Goal: Task Accomplishment & Management: Use online tool/utility

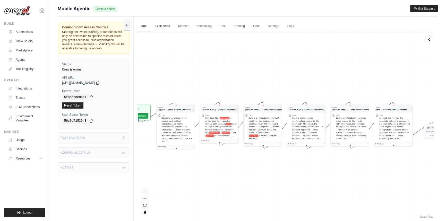
click at [166, 27] on link "Executions" at bounding box center [162, 26] width 21 height 11
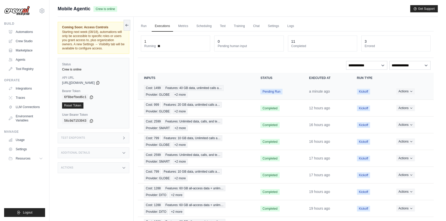
click at [252, 93] on td "Cost: 1499 Features: 40 GB data, unlimited calls a… Provider: GLOBE +2 more" at bounding box center [196, 91] width 116 height 17
click at [243, 88] on div "Cost: 1499 Features: 40 GB data, unlimited calls a… Provider: GLOBE +2 more" at bounding box center [196, 91] width 104 height 12
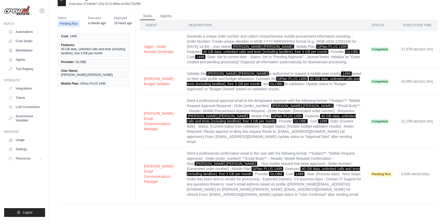
scroll to position [10, 0]
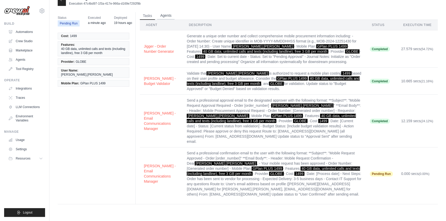
click at [164, 13] on button "Agents" at bounding box center [165, 16] width 17 height 8
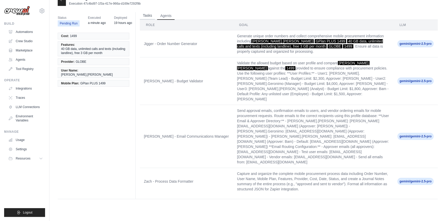
click at [142, 15] on button "Tasks" at bounding box center [147, 16] width 15 height 8
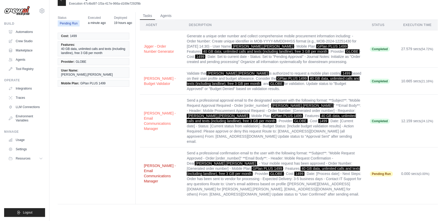
click at [153, 164] on button "Emma - Email Communications Manager" at bounding box center [161, 173] width 35 height 21
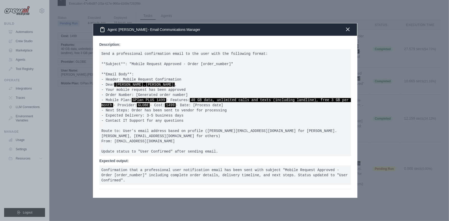
click at [349, 26] on icon "button" at bounding box center [348, 29] width 6 height 6
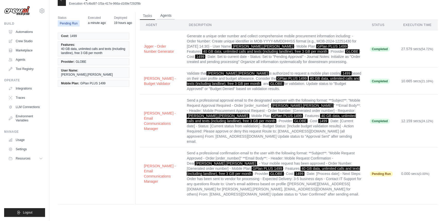
click at [174, 15] on button "Agents" at bounding box center [165, 16] width 17 height 8
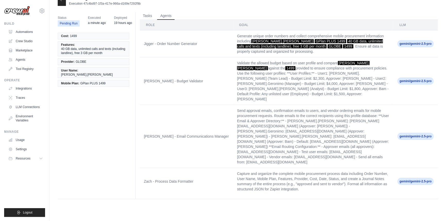
click at [154, 168] on td "Zach - Process Data Formatter" at bounding box center [186, 181] width 93 height 27
click at [147, 15] on button "Tasks" at bounding box center [147, 16] width 15 height 8
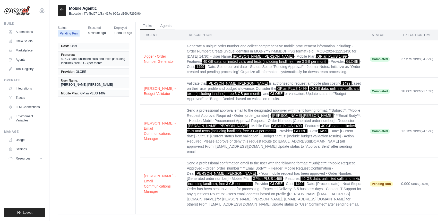
scroll to position [0, 0]
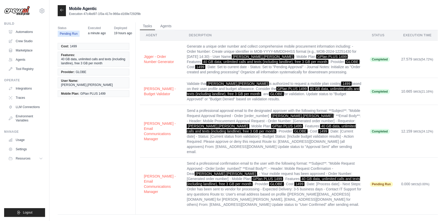
click at [61, 10] on icon at bounding box center [62, 10] width 4 height 4
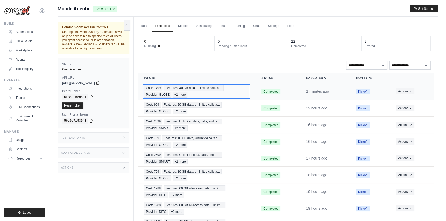
click at [179, 86] on span "Features: 40 GB data, unlimited calls a…" at bounding box center [193, 88] width 60 height 6
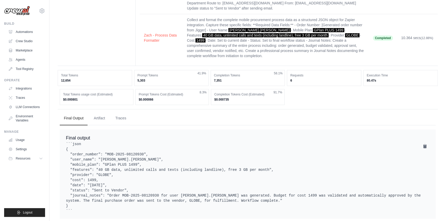
scroll to position [249, 0]
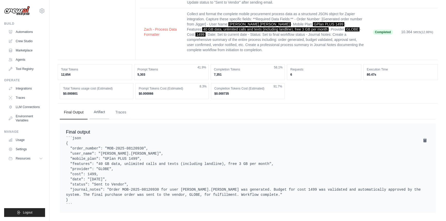
click at [101, 108] on button "Artifact" at bounding box center [100, 112] width 20 height 14
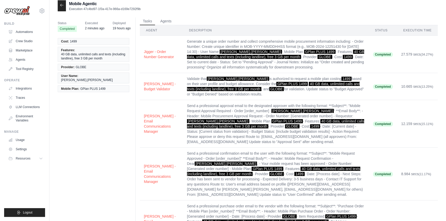
scroll to position [0, 0]
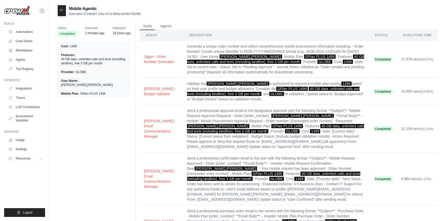
click at [59, 6] on div at bounding box center [62, 10] width 8 height 11
click at [58, 11] on div at bounding box center [62, 10] width 8 height 11
click at [61, 12] on icon at bounding box center [62, 10] width 4 height 4
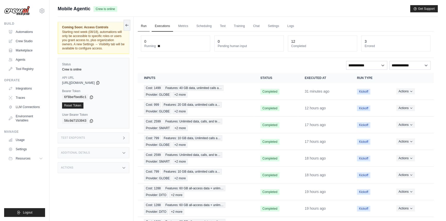
click at [144, 26] on link "Run" at bounding box center [144, 26] width 12 height 11
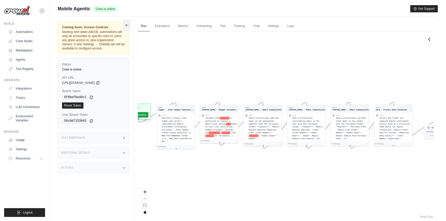
click at [141, 113] on button "Run Automation" at bounding box center [137, 114] width 22 height 5
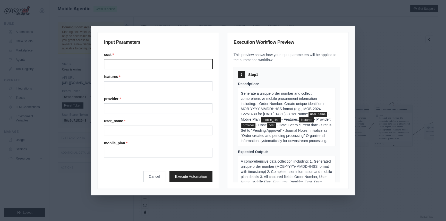
click at [143, 64] on input "Cost" at bounding box center [158, 64] width 108 height 10
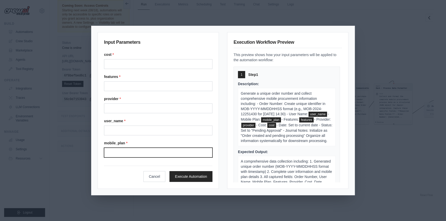
click at [132, 152] on input "Mobile plan" at bounding box center [158, 153] width 108 height 10
paste input "*****"
type input "*****"
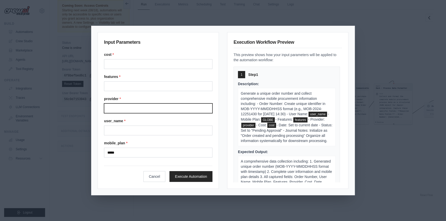
click at [127, 109] on input "Provider" at bounding box center [158, 108] width 108 height 10
paste input "*****"
type input "*****"
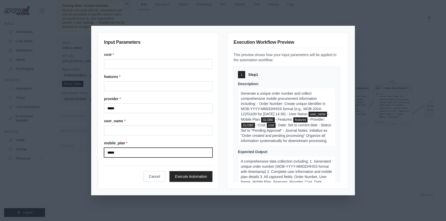
drag, startPoint x: 127, startPoint y: 153, endPoint x: 84, endPoint y: 153, distance: 43.0
click at [84, 153] on div "Input Parameters cost * features * provider * ***** user_name * mobile_plan * *…" at bounding box center [223, 110] width 446 height 221
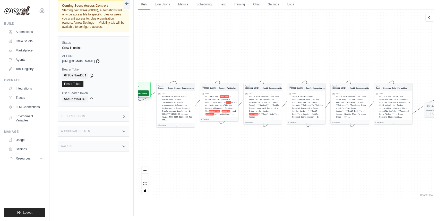
click at [142, 93] on button "Run Automation" at bounding box center [137, 93] width 23 height 6
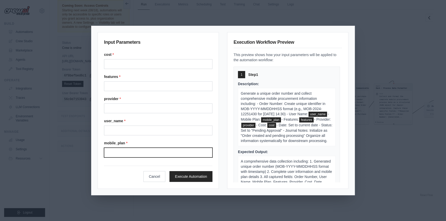
click at [127, 148] on input "Mobile plan" at bounding box center [158, 153] width 108 height 10
paste input "**********"
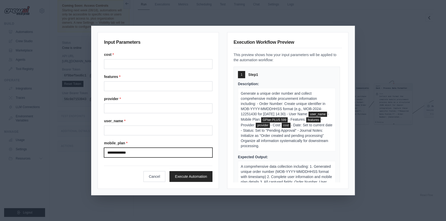
type input "**********"
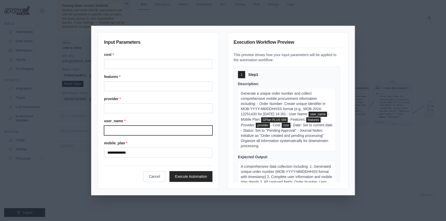
click at [133, 131] on input "User name" at bounding box center [158, 131] width 108 height 10
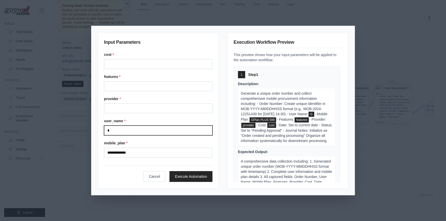
drag, startPoint x: 117, startPoint y: 128, endPoint x: 98, endPoint y: 127, distance: 19.1
click at [98, 127] on div "**********" at bounding box center [158, 110] width 121 height 157
paste input "****"
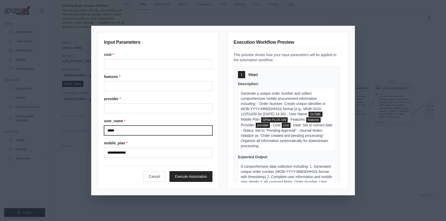
type input "*****"
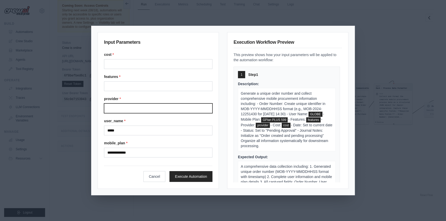
click at [132, 109] on input "Provider" at bounding box center [158, 108] width 108 height 10
type input "*****"
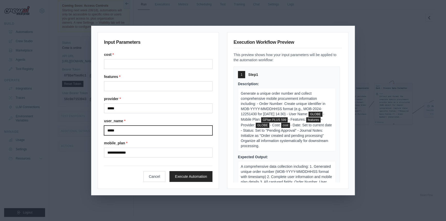
drag, startPoint x: 128, startPoint y: 130, endPoint x: 92, endPoint y: 130, distance: 36.0
click at [92, 130] on div "**********" at bounding box center [222, 110] width 263 height 169
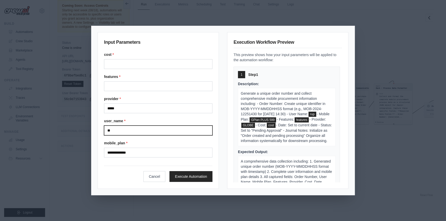
type input "*"
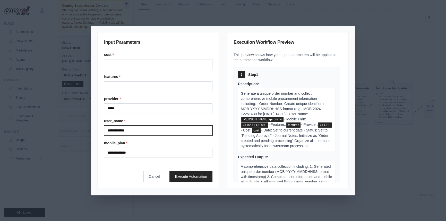
type input "**********"
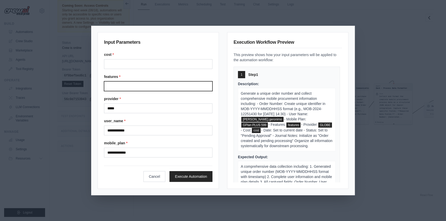
click at [107, 87] on input "Features" at bounding box center [158, 86] width 108 height 10
paste input "**********"
drag, startPoint x: 144, startPoint y: 86, endPoint x: 92, endPoint y: 86, distance: 52.8
click at [92, 86] on div "**********" at bounding box center [222, 110] width 263 height 169
paste input "**********"
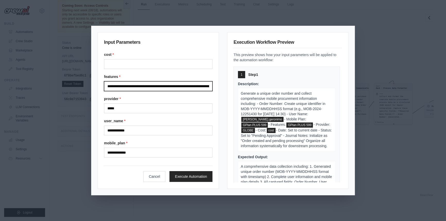
scroll to position [0, 72]
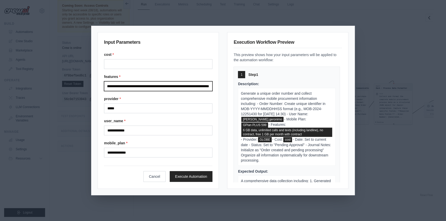
type input "**********"
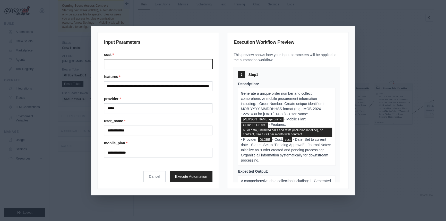
scroll to position [0, 0]
click at [137, 64] on input "Cost" at bounding box center [158, 64] width 108 height 10
type input "*"
type input "***"
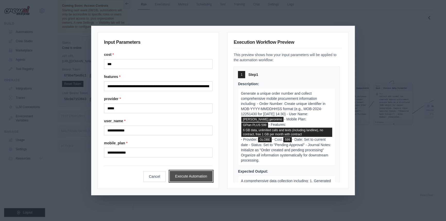
click at [204, 175] on button "Execute Automation" at bounding box center [191, 176] width 43 height 11
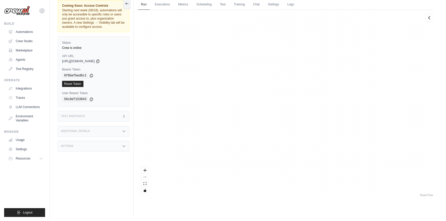
scroll to position [278, 0]
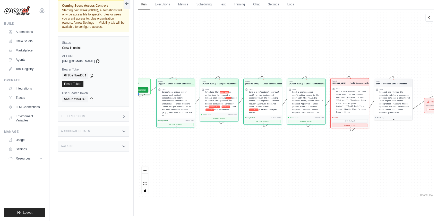
click at [350, 126] on button "View Error" at bounding box center [349, 125] width 36 height 3
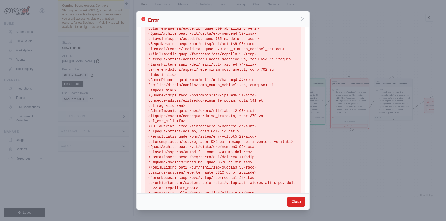
scroll to position [115, 0]
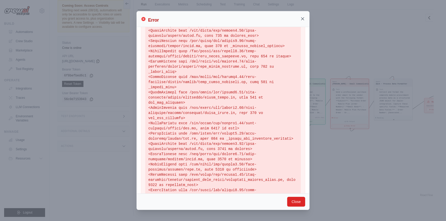
click at [302, 20] on icon at bounding box center [302, 18] width 5 height 5
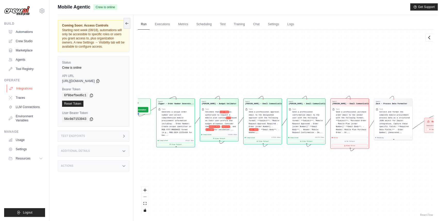
scroll to position [0, 0]
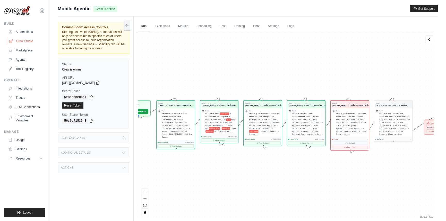
click at [29, 40] on link "Crew Studio" at bounding box center [26, 41] width 39 height 8
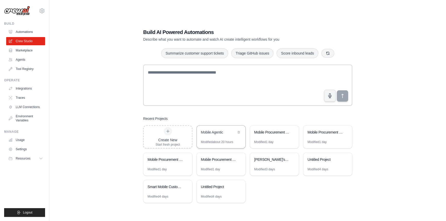
click at [225, 135] on div "Mobile Agentic" at bounding box center [218, 133] width 35 height 6
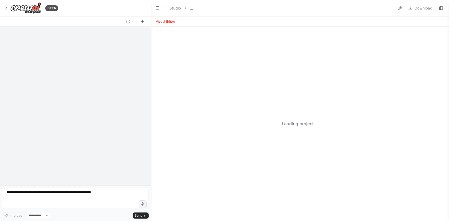
select select "****"
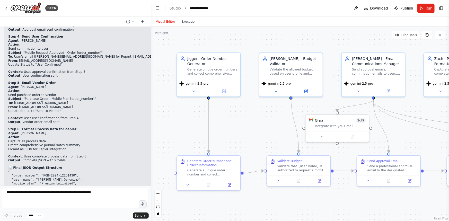
scroll to position [4604, 0]
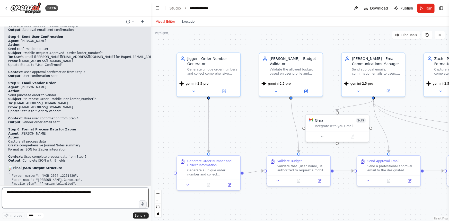
click at [100, 194] on textarea at bounding box center [75, 198] width 147 height 21
type textarea "**********"
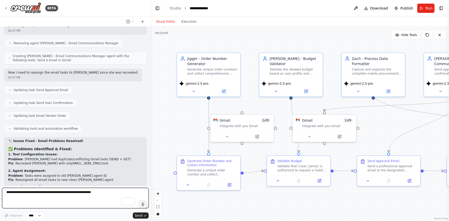
scroll to position [5069, 0]
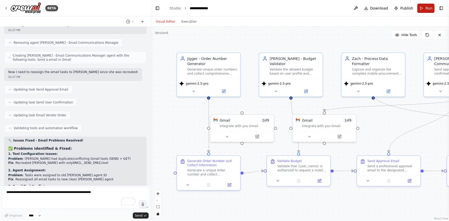
click at [429, 8] on span "Run" at bounding box center [429, 8] width 7 height 5
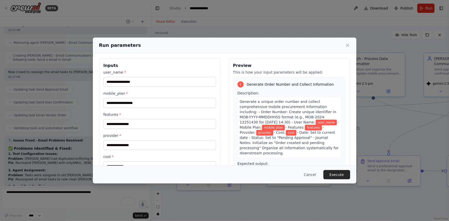
scroll to position [0, 0]
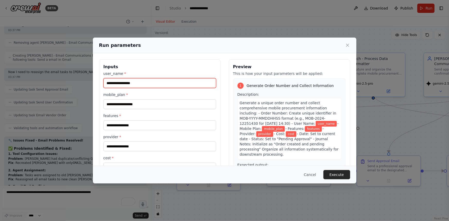
click at [140, 80] on input "user_name *" at bounding box center [159, 83] width 113 height 10
type input "**********"
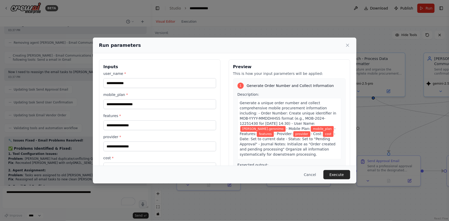
drag, startPoint x: 144, startPoint y: 111, endPoint x: 145, endPoint y: 105, distance: 6.0
click at [144, 108] on div "**********" at bounding box center [159, 121] width 113 height 101
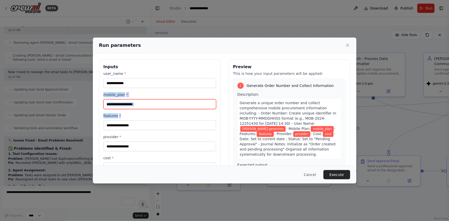
click at [145, 104] on input "mobile_plan *" at bounding box center [159, 104] width 113 height 10
type input "**********"
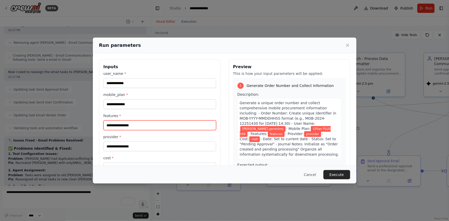
click at [142, 126] on input "features *" at bounding box center [159, 125] width 113 height 10
type input "**********"
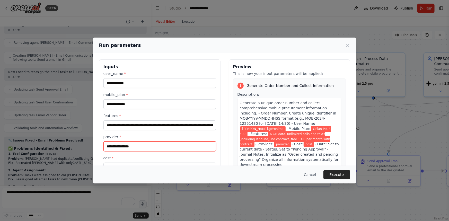
click at [131, 147] on input "provider *" at bounding box center [159, 147] width 113 height 10
type input "*****"
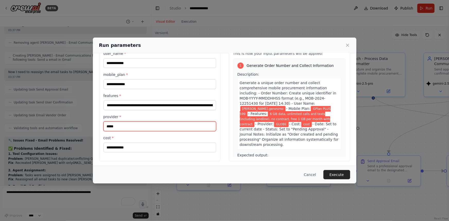
scroll to position [22, 0]
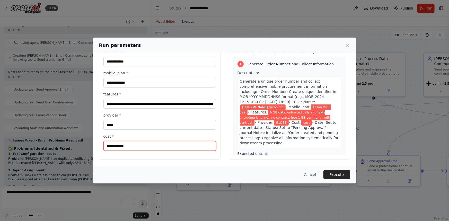
click at [142, 147] on input "cost *" at bounding box center [159, 146] width 113 height 10
type input "***"
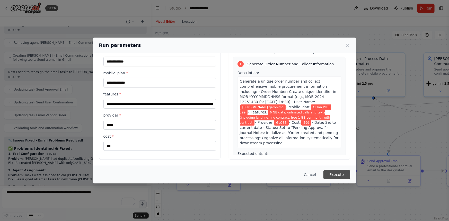
click at [342, 175] on button "Execute" at bounding box center [336, 174] width 27 height 9
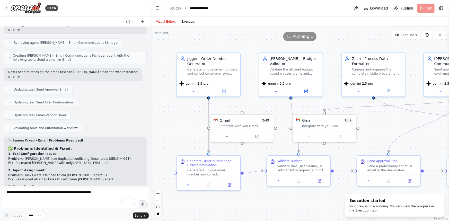
click at [187, 24] on button "Execution" at bounding box center [188, 22] width 21 height 6
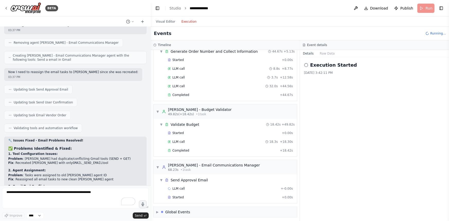
scroll to position [22, 0]
click at [206, 139] on div "LLM call 18.3s + 18.30s" at bounding box center [230, 141] width 125 height 4
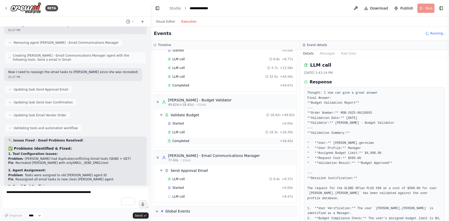
scroll to position [31, 0]
click at [180, 184] on div "Started + 0.00s" at bounding box center [230, 188] width 129 height 8
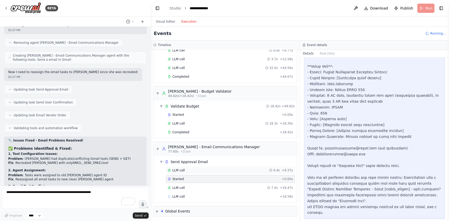
scroll to position [40, 0]
click at [208, 186] on div "LLM call 7.0s + 16.47s" at bounding box center [230, 188] width 125 height 4
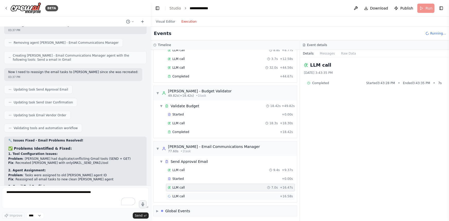
click at [203, 192] on div "LLM call + 16.58s" at bounding box center [230, 196] width 129 height 8
click at [208, 186] on div "LLM call 7.0s + 16.47s" at bounding box center [230, 188] width 125 height 4
click at [203, 179] on div "Started" at bounding box center [224, 179] width 112 height 4
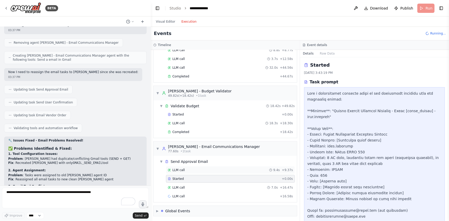
click at [202, 170] on div "LLM call 9.4s + 9.37s" at bounding box center [230, 170] width 125 height 4
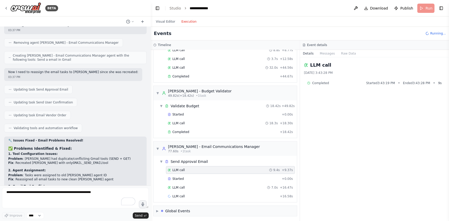
click at [199, 182] on div "LLM call 9.4s + 9.37s Started + 0.00s LLM call 7.0s + 16.47s LLM call + 16.58s" at bounding box center [227, 183] width 139 height 35
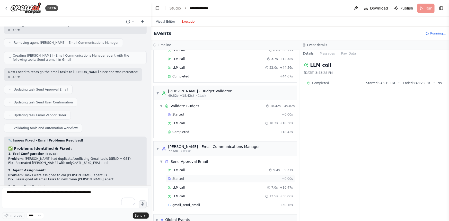
click at [199, 175] on div "Started + 0.00s" at bounding box center [230, 179] width 129 height 8
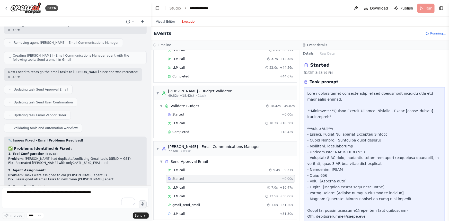
click at [198, 203] on div "gmail_send_email 1.0s + 31.20s" at bounding box center [230, 205] width 125 height 4
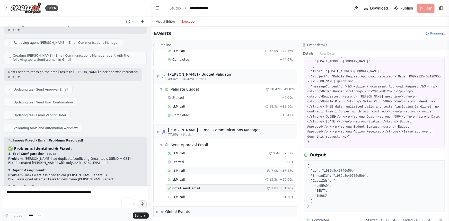
scroll to position [57, 0]
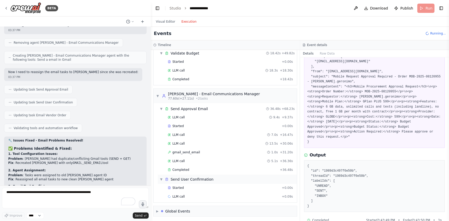
click at [218, 179] on div "▼ Send User Confirmation" at bounding box center [227, 179] width 139 height 9
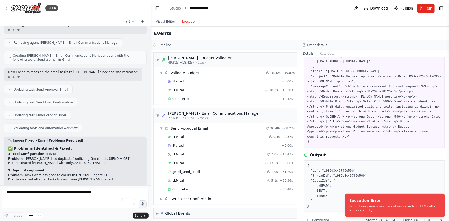
scroll to position [75, 0]
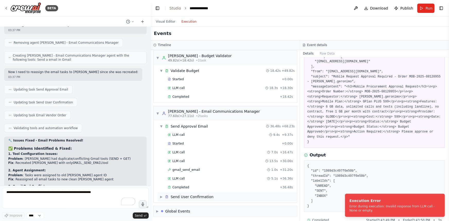
click at [185, 196] on div "Send User Confirmation" at bounding box center [192, 196] width 43 height 5
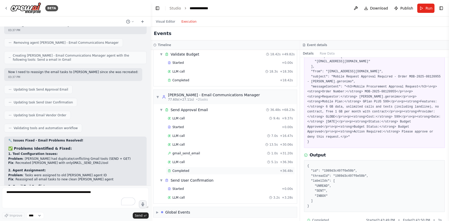
scroll to position [93, 0]
click at [204, 195] on div "LLM call 3.2s + 3.28s" at bounding box center [230, 197] width 125 height 4
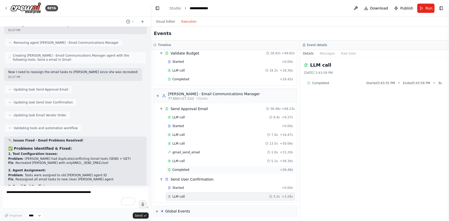
click at [191, 169] on div "Completed" at bounding box center [223, 170] width 110 height 4
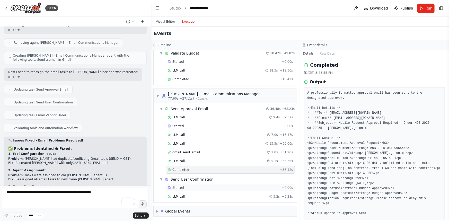
click at [191, 186] on div "Started" at bounding box center [224, 188] width 112 height 4
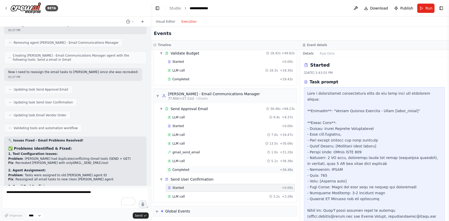
click at [191, 168] on div "Completed" at bounding box center [223, 170] width 110 height 4
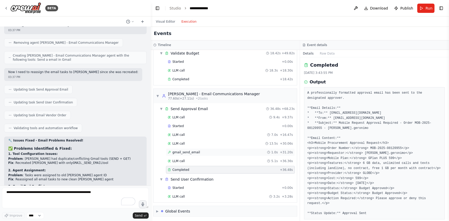
click at [191, 155] on div "gmail_send_email 1.0s + 31.20s" at bounding box center [230, 152] width 129 height 8
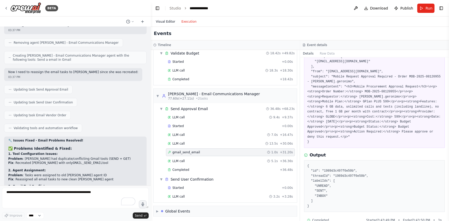
click at [164, 20] on button "Visual Editor" at bounding box center [165, 22] width 25 height 6
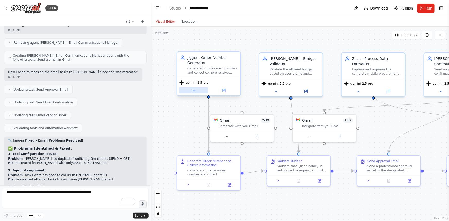
click at [193, 90] on icon at bounding box center [194, 90] width 4 height 4
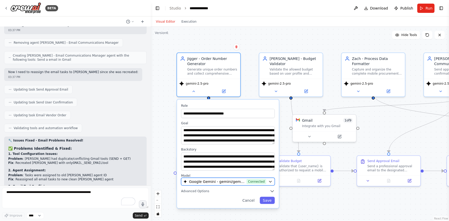
click at [229, 182] on span "Google Gemini - gemini/gemini-2.5-pro (GeminiPro)" at bounding box center [216, 181] width 55 height 5
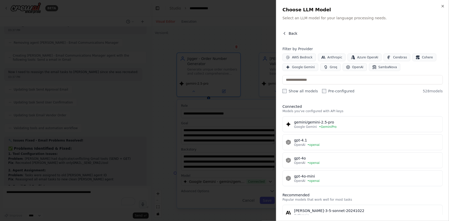
click at [289, 32] on span "Back" at bounding box center [293, 33] width 9 height 5
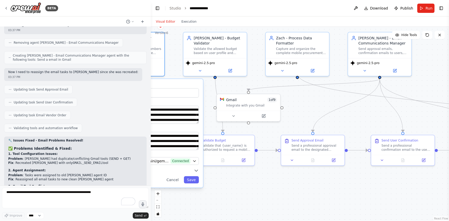
drag, startPoint x: 358, startPoint y: 206, endPoint x: 283, endPoint y: 185, distance: 77.9
click at [283, 185] on div ".deletable-edge-delete-btn { width: 20px; height: 20px; border: 0px solid #ffff…" at bounding box center [300, 124] width 298 height 194
click at [367, 70] on icon at bounding box center [366, 70] width 4 height 4
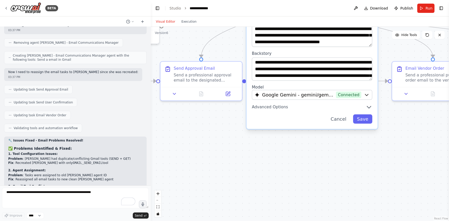
drag, startPoint x: 312, startPoint y: 198, endPoint x: 214, endPoint y: 129, distance: 119.4
click at [214, 129] on div ".deletable-edge-delete-btn { width: 20px; height: 20px; border: 0px solid #ffff…" at bounding box center [300, 124] width 298 height 194
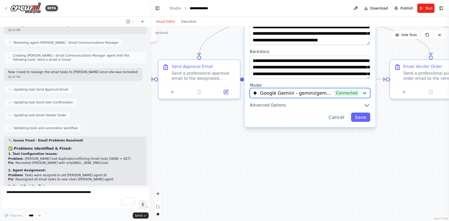
click at [317, 91] on span "Google Gemini - gemini/gemini-2.5-pro (GeminiPro)" at bounding box center [295, 93] width 71 height 7
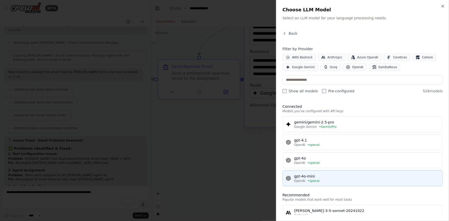
click at [322, 173] on button "gpt-4o-mini OpenAI • openai" at bounding box center [363, 178] width 160 height 16
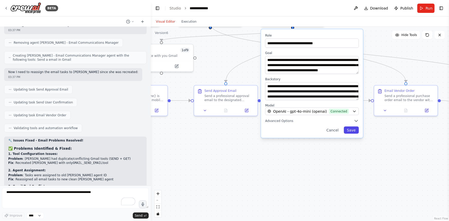
click at [352, 131] on button "Save" at bounding box center [351, 129] width 15 height 7
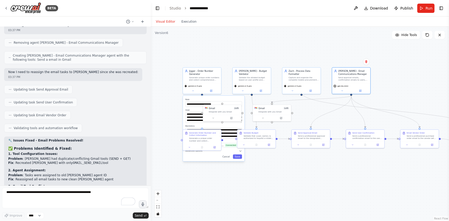
drag, startPoint x: 283, startPoint y: 138, endPoint x: 348, endPoint y: 157, distance: 68.0
click at [348, 157] on div ".deletable-edge-delete-btn { width: 20px; height: 20px; border: 0px solid #ffff…" at bounding box center [300, 124] width 298 height 194
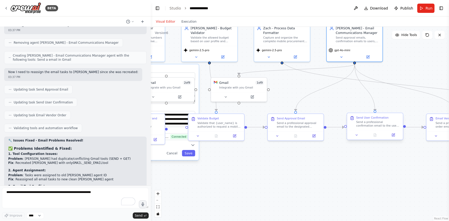
click at [316, 187] on div ".deletable-edge-delete-btn { width: 20px; height: 20px; border: 0px solid #ffff…" at bounding box center [300, 124] width 298 height 194
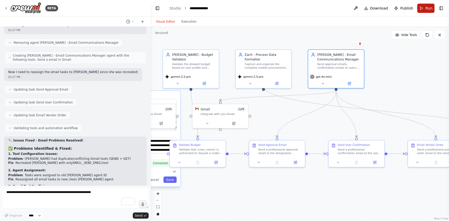
click at [429, 6] on span "Run" at bounding box center [429, 8] width 7 height 5
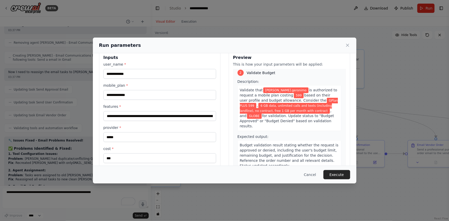
scroll to position [22, 0]
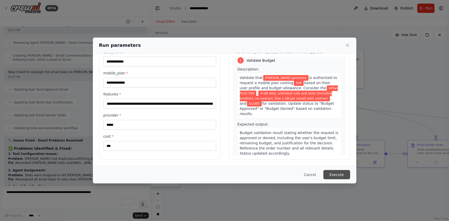
click at [340, 175] on button "Execute" at bounding box center [336, 174] width 27 height 9
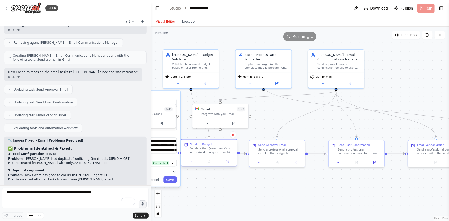
drag, startPoint x: 203, startPoint y: 141, endPoint x: 215, endPoint y: 142, distance: 12.1
click at [215, 142] on div "Validate Budget Validate that {user_name} is authorized to request a mobile pla…" at bounding box center [209, 148] width 56 height 17
drag, startPoint x: 218, startPoint y: 142, endPoint x: 227, endPoint y: 149, distance: 11.2
click at [227, 149] on div "Validate Budget" at bounding box center [221, 149] width 44 height 4
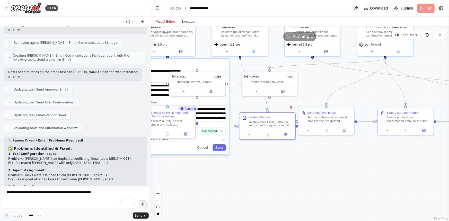
drag, startPoint x: 213, startPoint y: 199, endPoint x: 263, endPoint y: 165, distance: 59.9
click at [263, 165] on div ".deletable-edge-delete-btn { width: 20px; height: 20px; border: 0px solid #ffff…" at bounding box center [300, 124] width 298 height 194
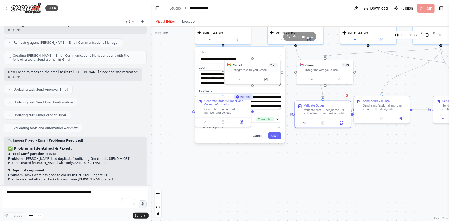
drag, startPoint x: 252, startPoint y: 165, endPoint x: 260, endPoint y: 164, distance: 8.6
click at [260, 164] on div ".deletable-edge-delete-btn { width: 20px; height: 20px; border: 0px solid #ffff…" at bounding box center [300, 124] width 298 height 194
click at [260, 136] on button "Cancel" at bounding box center [259, 135] width 16 height 6
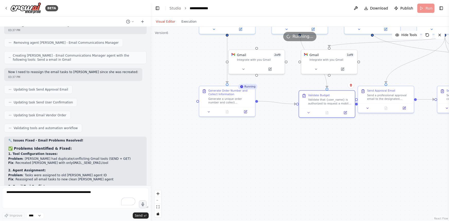
drag, startPoint x: 264, startPoint y: 163, endPoint x: 268, endPoint y: 153, distance: 10.7
click at [268, 153] on div ".deletable-edge-delete-btn { width: 20px; height: 20px; border: 0px solid #ffff…" at bounding box center [300, 124] width 298 height 194
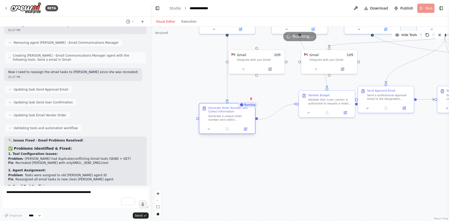
drag, startPoint x: 226, startPoint y: 96, endPoint x: 225, endPoint y: 112, distance: 16.5
click at [225, 112] on div "Generate Order Number and Collect Information Generate a unique order number an…" at bounding box center [230, 113] width 44 height 15
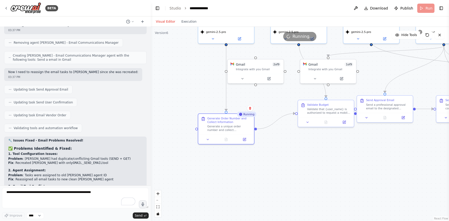
drag, startPoint x: 257, startPoint y: 135, endPoint x: 257, endPoint y: 165, distance: 29.8
click at [257, 165] on div ".deletable-edge-delete-btn { width: 20px; height: 20px; border: 0px solid #ffff…" at bounding box center [300, 124] width 298 height 194
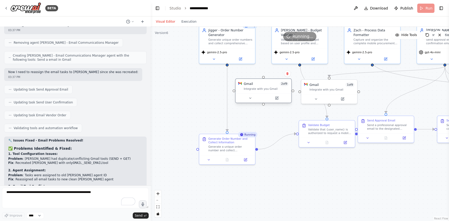
drag, startPoint x: 265, startPoint y: 93, endPoint x: 270, endPoint y: 93, distance: 5.7
click at [270, 93] on div "Gmail 2 of 9 Integrate with you Gmail" at bounding box center [264, 86] width 56 height 14
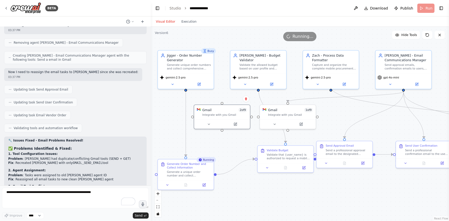
drag, startPoint x: 327, startPoint y: 157, endPoint x: 287, endPoint y: 178, distance: 45.2
click at [287, 180] on div ".deletable-edge-delete-btn { width: 20px; height: 20px; border: 0px solid #ffff…" at bounding box center [300, 124] width 298 height 194
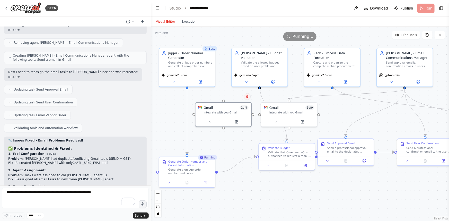
click at [247, 96] on icon at bounding box center [247, 96] width 2 height 3
click at [228, 94] on button "Confirm" at bounding box center [233, 96] width 18 height 6
click at [275, 119] on icon at bounding box center [276, 121] width 4 height 4
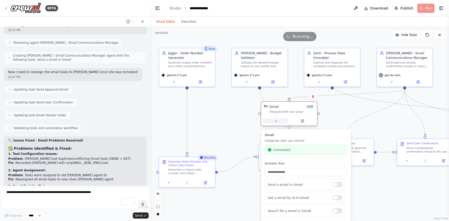
click at [275, 119] on icon at bounding box center [276, 121] width 4 height 4
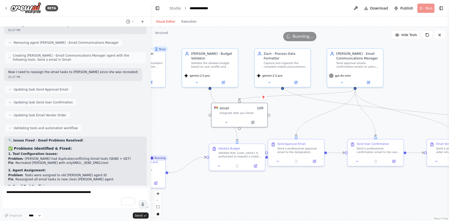
drag, startPoint x: 348, startPoint y: 114, endPoint x: 298, endPoint y: 115, distance: 49.7
click at [298, 115] on div ".deletable-edge-delete-btn { width: 20px; height: 20px; border: 0px solid #ffff…" at bounding box center [300, 124] width 298 height 194
drag, startPoint x: 246, startPoint y: 106, endPoint x: 432, endPoint y: 90, distance: 186.5
click at [432, 90] on div "Gmail 1 of 9" at bounding box center [425, 89] width 45 height 5
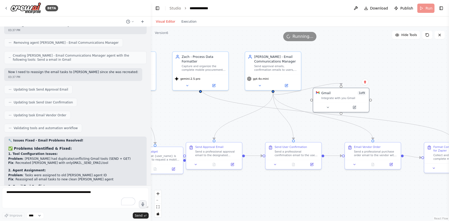
drag, startPoint x: 380, startPoint y: 177, endPoint x: 282, endPoint y: 190, distance: 99.4
click at [282, 190] on div ".deletable-edge-delete-btn { width: 20px; height: 20px; border: 0px solid #ffff…" at bounding box center [300, 124] width 298 height 194
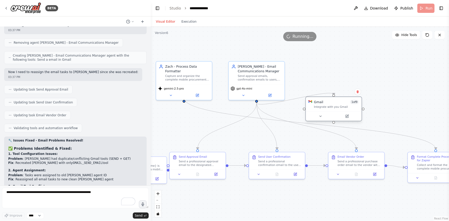
drag, startPoint x: 324, startPoint y: 103, endPoint x: 333, endPoint y: 103, distance: 8.7
click at [333, 103] on div "Gmail 1 of 9" at bounding box center [336, 102] width 45 height 5
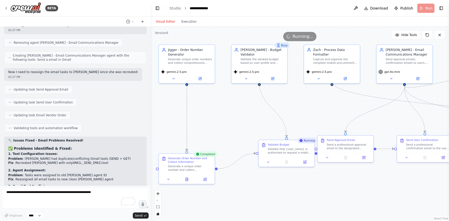
drag, startPoint x: 306, startPoint y: 188, endPoint x: 427, endPoint y: 181, distance: 120.9
click at [427, 181] on div ".deletable-edge-delete-btn { width: 20px; height: 20px; border: 0px solid #ffff…" at bounding box center [300, 124] width 298 height 194
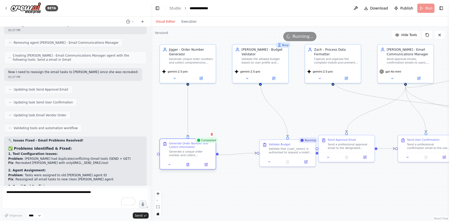
drag, startPoint x: 180, startPoint y: 160, endPoint x: 182, endPoint y: 147, distance: 12.2
click at [182, 147] on div "Generate Order Number and Collect Information" at bounding box center [191, 145] width 44 height 7
drag, startPoint x: 277, startPoint y: 140, endPoint x: 256, endPoint y: 143, distance: 21.7
click at [256, 143] on div "Validate Budget Validate that {user_name} is authorized to request a mobile pla…" at bounding box center [265, 147] width 56 height 17
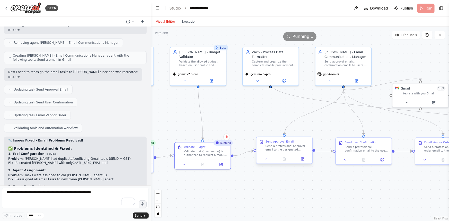
drag, startPoint x: 303, startPoint y: 180, endPoint x: 274, endPoint y: 160, distance: 35.6
click at [241, 183] on div ".deletable-edge-delete-btn { width: 20px; height: 20px; border: 0px solid #ffff…" at bounding box center [300, 124] width 298 height 194
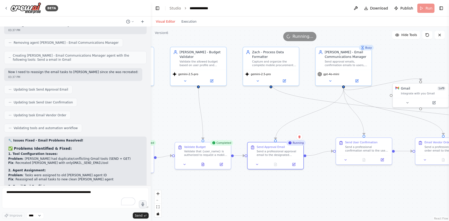
drag, startPoint x: 304, startPoint y: 139, endPoint x: 294, endPoint y: 143, distance: 11.5
click at [294, 143] on div "Running Send Approval Email Send a professional approval email to the designate…" at bounding box center [275, 156] width 57 height 28
drag, startPoint x: 336, startPoint y: 181, endPoint x: 269, endPoint y: 178, distance: 67.0
click at [269, 178] on div ".deletable-edge-delete-btn { width: 20px; height: 20px; border: 0px solid #ffff…" at bounding box center [300, 124] width 298 height 194
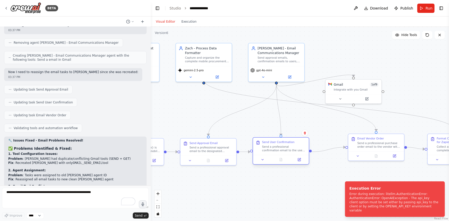
drag, startPoint x: 296, startPoint y: 142, endPoint x: 280, endPoint y: 145, distance: 16.1
click at [280, 145] on div "Send a professional confirmation email to the user with the following format: *…" at bounding box center [284, 148] width 44 height 7
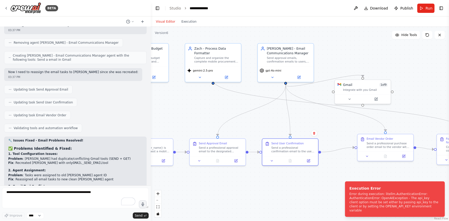
drag, startPoint x: 225, startPoint y: 100, endPoint x: 330, endPoint y: 118, distance: 107.4
click at [330, 118] on div ".deletable-edge-delete-btn { width: 20px; height: 20px; border: 0px solid #ffff…" at bounding box center [300, 124] width 298 height 194
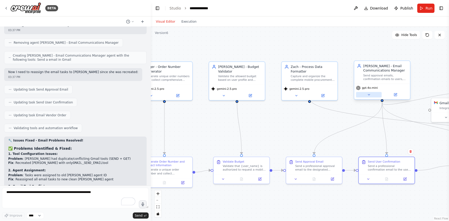
click at [365, 94] on button at bounding box center [369, 94] width 26 height 5
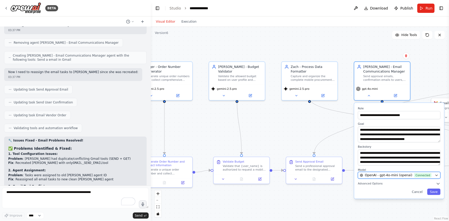
click at [384, 174] on span "OpenAI - gpt-4o-mini (openai)" at bounding box center [388, 175] width 47 height 5
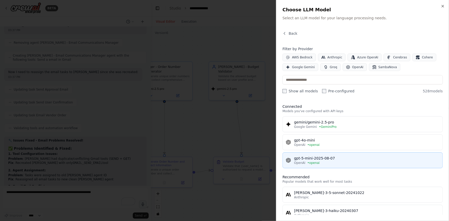
click at [344, 162] on div "OpenAI • openai" at bounding box center [366, 163] width 145 height 4
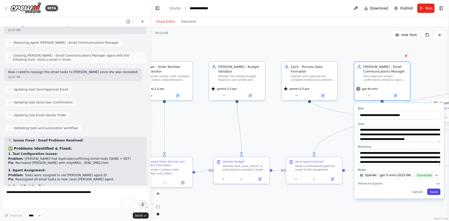
click at [435, 192] on button "Save" at bounding box center [433, 192] width 13 height 6
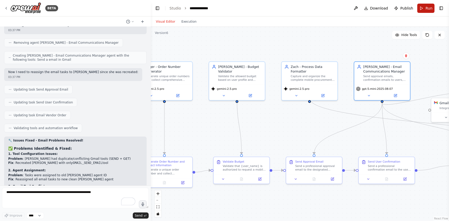
click at [427, 6] on span "Run" at bounding box center [429, 8] width 7 height 5
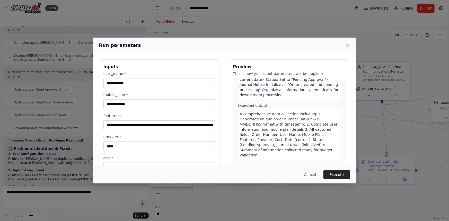
scroll to position [70, 0]
click at [344, 175] on button "Execute" at bounding box center [336, 174] width 27 height 9
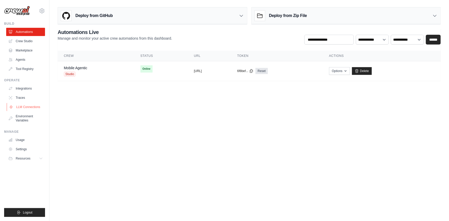
click at [28, 105] on link "LLM Connections" at bounding box center [26, 107] width 39 height 8
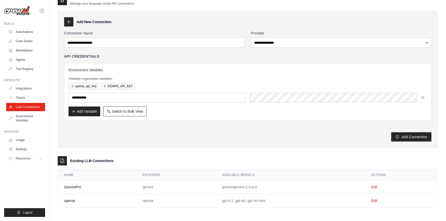
scroll to position [10, 0]
click at [242, 199] on td "gpt-4.1, gpt-4o, gpt-4o-mini" at bounding box center [290, 201] width 149 height 14
click at [375, 201] on link "Edit" at bounding box center [374, 200] width 6 height 4
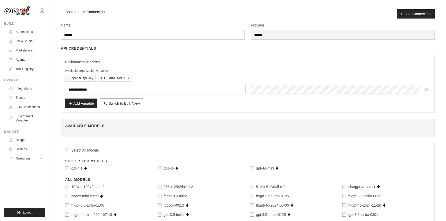
click at [62, 10] on link "← Back to LLM Connections" at bounding box center [84, 13] width 46 height 9
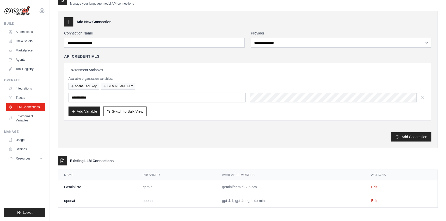
scroll to position [10, 0]
click at [24, 117] on link "Environment Variables" at bounding box center [26, 118] width 39 height 12
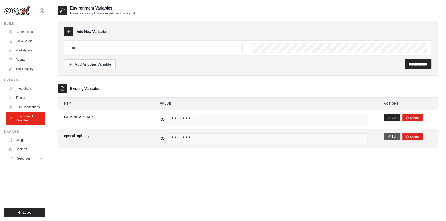
click at [391, 134] on button "Edit" at bounding box center [392, 136] width 17 height 7
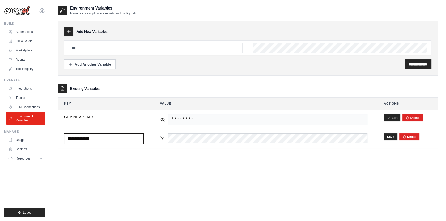
drag, startPoint x: 116, startPoint y: 139, endPoint x: 50, endPoint y: 138, distance: 65.1
click at [50, 138] on div "**********" at bounding box center [247, 115] width 396 height 221
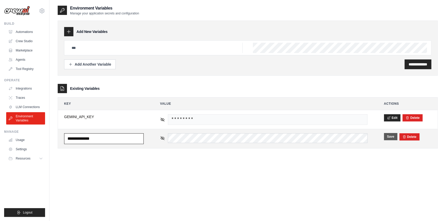
type input "**********"
click at [390, 138] on button "Save" at bounding box center [390, 136] width 13 height 7
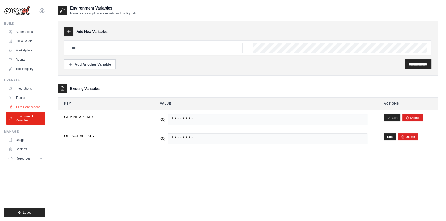
click at [29, 107] on link "LLM Connections" at bounding box center [26, 107] width 39 height 8
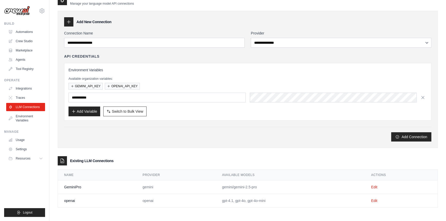
scroll to position [10, 0]
click at [377, 201] on link "Edit" at bounding box center [374, 200] width 6 height 4
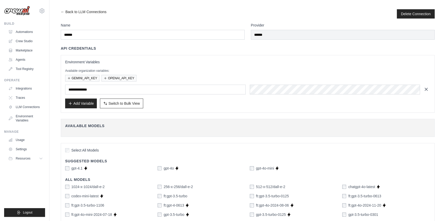
click at [426, 89] on icon "button" at bounding box center [425, 89] width 5 height 5
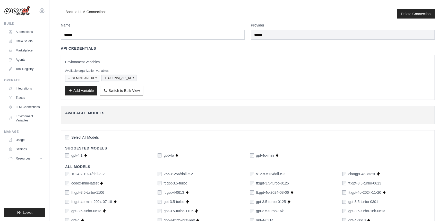
click at [117, 77] on button "OPENAI_API_KEY" at bounding box center [118, 78] width 35 height 7
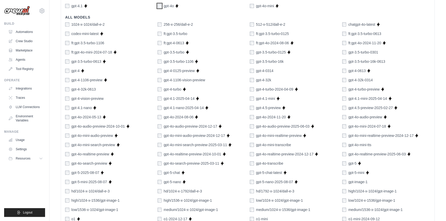
scroll to position [164, 0]
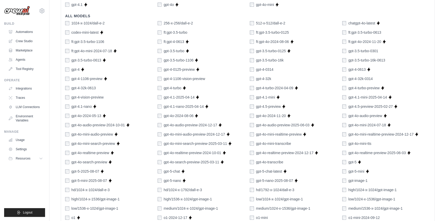
click at [69, 179] on div "gpt-5-mini-2025-08-07" at bounding box center [86, 180] width 42 height 5
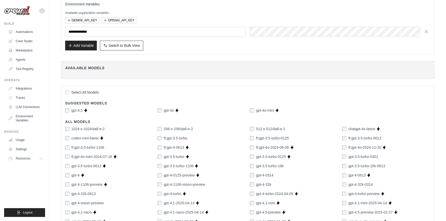
scroll to position [23, 0]
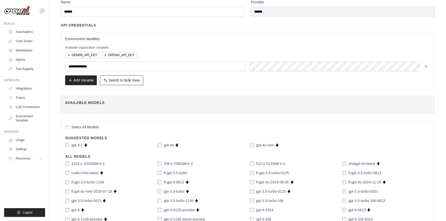
click at [255, 145] on div "gpt-4o-mini" at bounding box center [262, 145] width 24 height 5
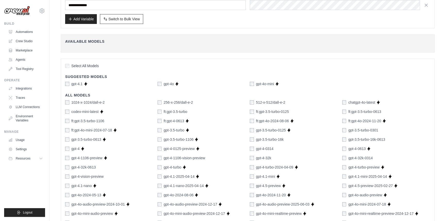
scroll to position [70, 0]
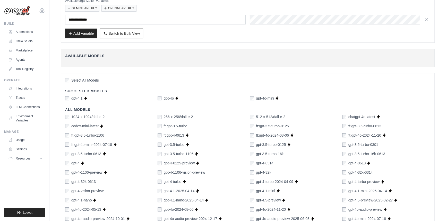
click at [164, 98] on label "gpt-4o" at bounding box center [168, 98] width 10 height 5
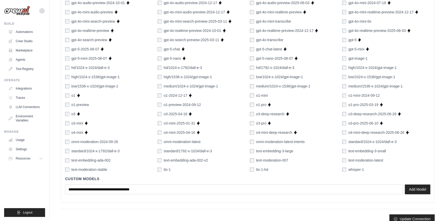
scroll to position [293, 0]
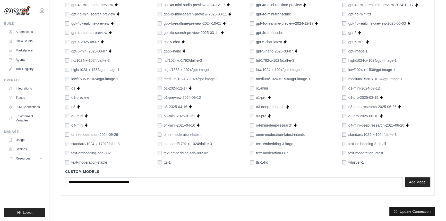
click at [416, 212] on button "Update Connection" at bounding box center [411, 211] width 45 height 9
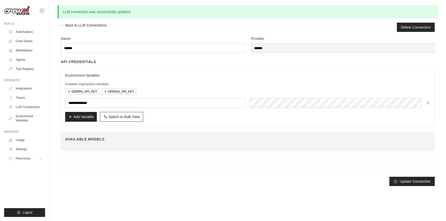
scroll to position [0, 0]
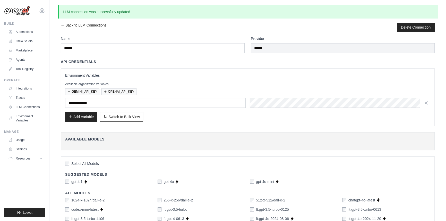
click at [66, 26] on link "← Back to LLM Connections" at bounding box center [84, 27] width 46 height 9
